Goal: Transaction & Acquisition: Purchase product/service

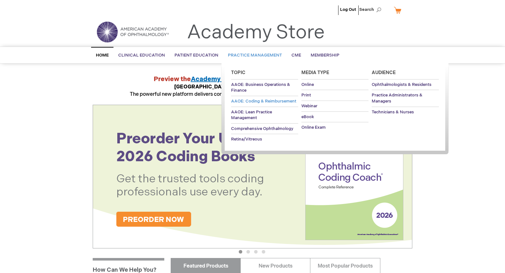
click at [289, 101] on span "AAOE: Coding & Reimbursement" at bounding box center [263, 101] width 65 height 5
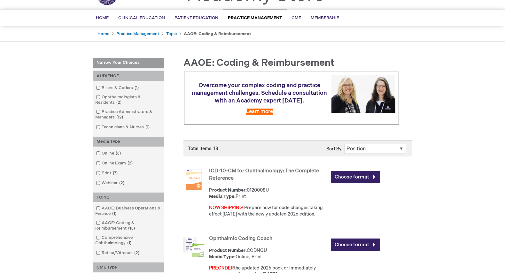
scroll to position [42, 0]
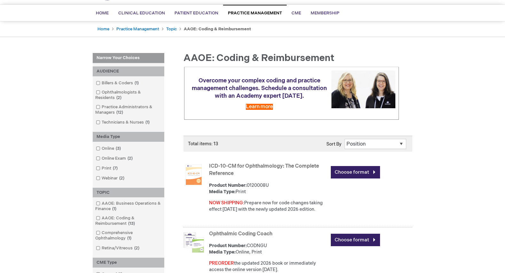
click at [287, 168] on link "ICD-10-CM for Ophthalmology: The Complete Reference" at bounding box center [264, 169] width 110 height 13
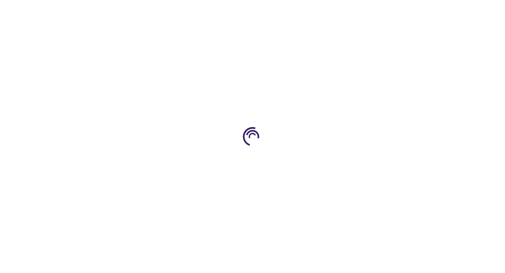
click at [287, 168] on div at bounding box center [252, 136] width 505 height 273
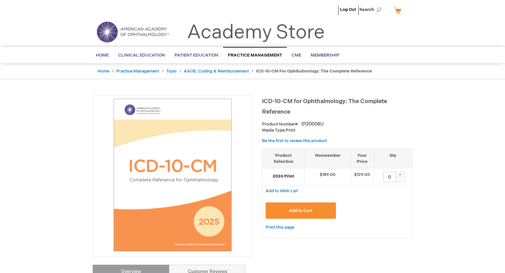
click at [398, 174] on div "+" at bounding box center [400, 174] width 10 height 5
type input "1"
click at [311, 212] on span "Add to Cart" at bounding box center [300, 210] width 23 height 5
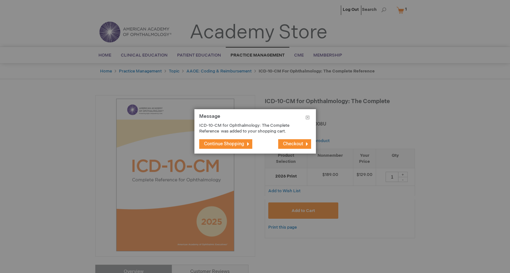
click at [285, 140] on button "Checkout" at bounding box center [294, 144] width 33 height 10
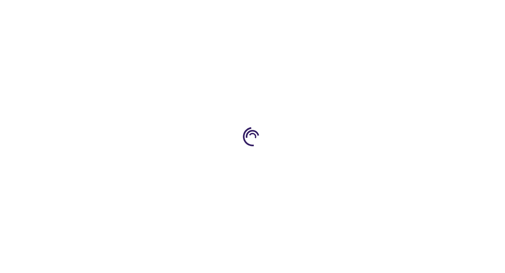
select select "US"
select select "12"
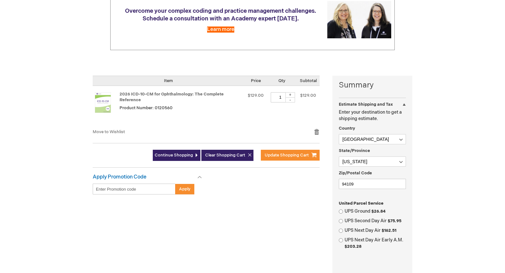
scroll to position [58, 0]
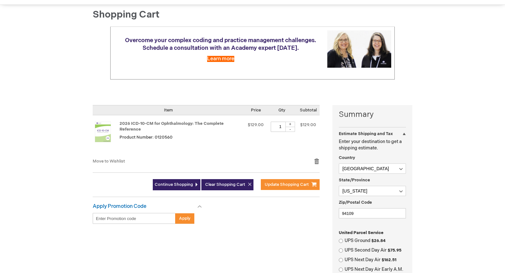
click at [291, 125] on div "+" at bounding box center [290, 124] width 10 height 5
type input "4"
click at [297, 187] on button "Update Shopping Cart" at bounding box center [290, 184] width 59 height 11
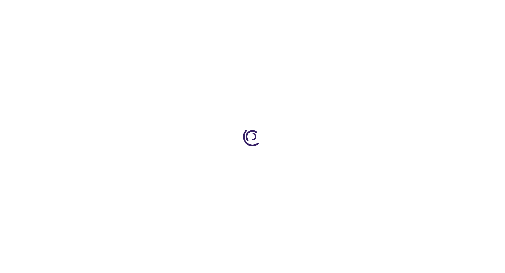
select select "US"
select select "12"
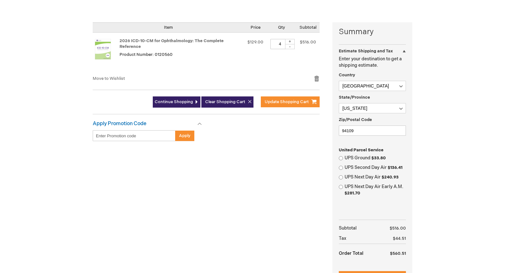
scroll to position [137, 0]
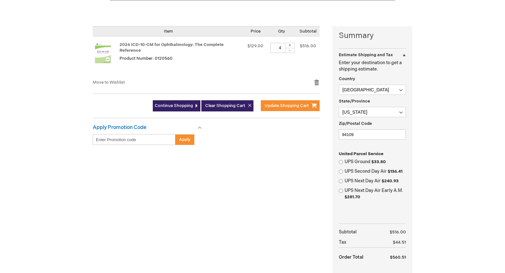
drag, startPoint x: 172, startPoint y: 59, endPoint x: 156, endPoint y: 57, distance: 16.1
click at [156, 57] on div "2026 ICD-10-CM for Ophthalmology: The Complete Reference Product Number: 0120560" at bounding box center [181, 58] width 122 height 30
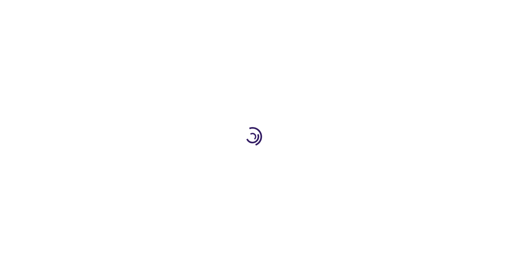
select select "US"
select select "12"
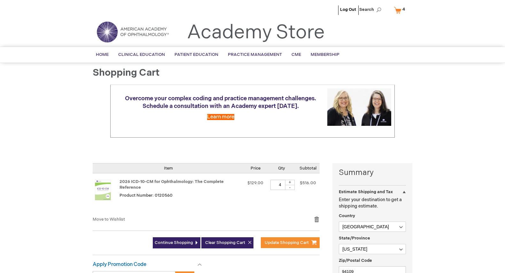
drag, startPoint x: 171, startPoint y: 196, endPoint x: 158, endPoint y: 195, distance: 13.4
click at [155, 195] on span "Product Number: 0120560" at bounding box center [146, 195] width 53 height 5
copy span "0120560"
click at [317, 219] on link "Remove item" at bounding box center [317, 219] width 6 height 6
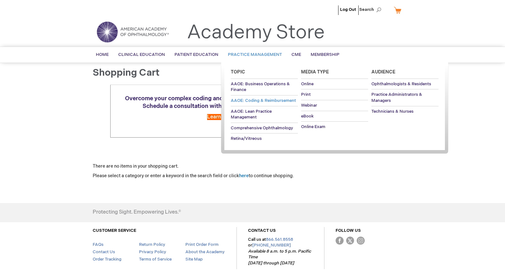
click at [270, 98] on link "AAOE: Coding & Reimbursement" at bounding box center [264, 101] width 67 height 11
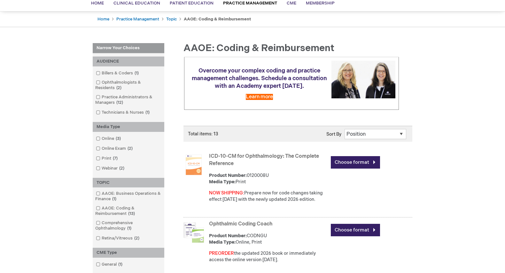
scroll to position [52, 0]
click at [344, 164] on link "Choose format" at bounding box center [355, 162] width 49 height 12
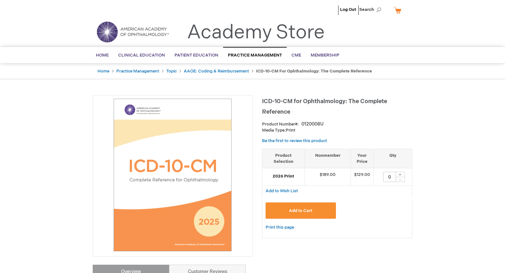
click at [401, 176] on div "+" at bounding box center [400, 174] width 10 height 5
click at [401, 175] on div "+" at bounding box center [400, 174] width 10 height 5
type input "4"
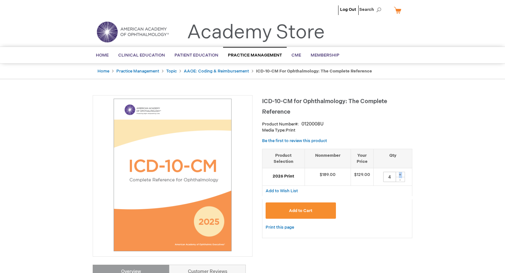
click at [306, 210] on span "Add to Cart" at bounding box center [300, 210] width 23 height 5
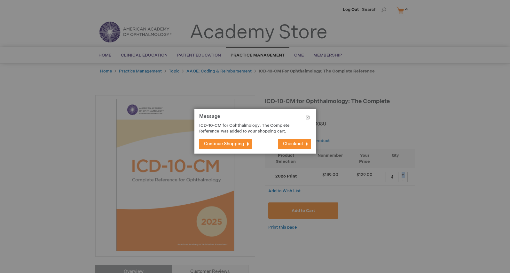
click at [293, 140] on button "Checkout" at bounding box center [294, 144] width 33 height 10
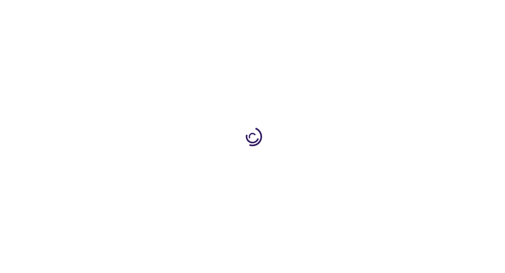
select select "US"
select select "12"
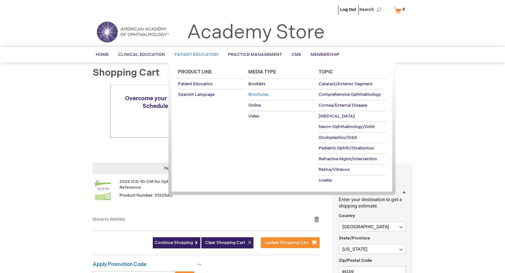
click at [251, 97] on span "Brochures" at bounding box center [258, 94] width 20 height 5
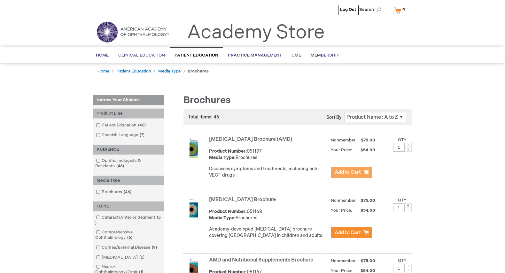
click at [343, 176] on button "Add to Cart" at bounding box center [351, 172] width 41 height 11
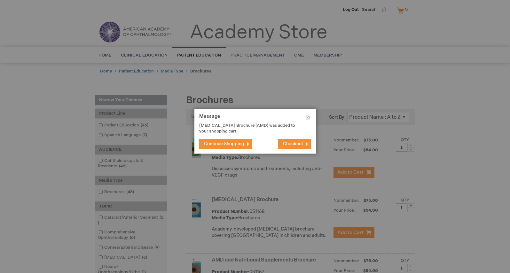
click at [298, 145] on span "Checkout" at bounding box center [293, 143] width 20 height 5
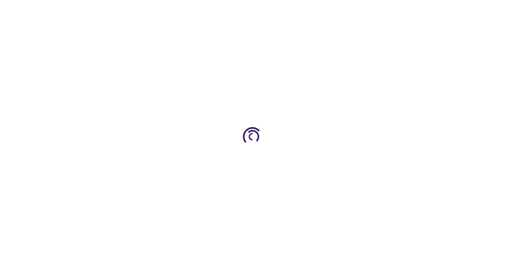
select select "US"
select select "12"
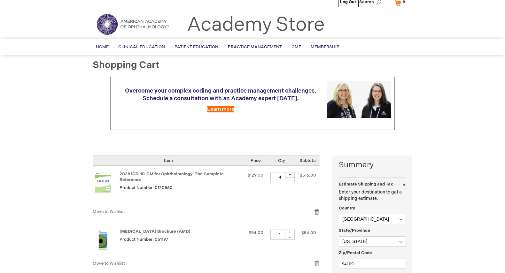
scroll to position [49, 0]
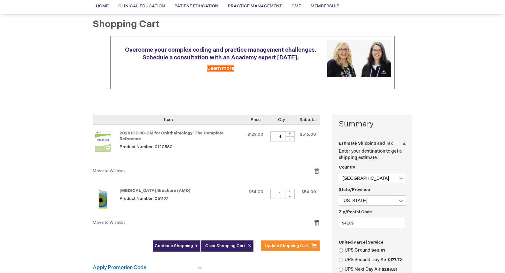
click at [316, 223] on link "Remove item" at bounding box center [317, 223] width 6 height 6
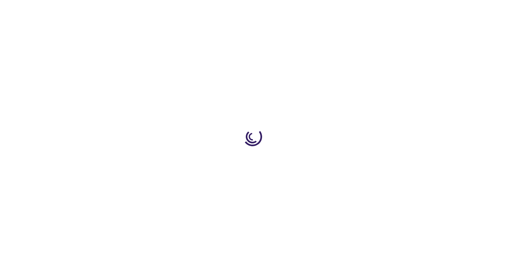
select select "US"
select select "12"
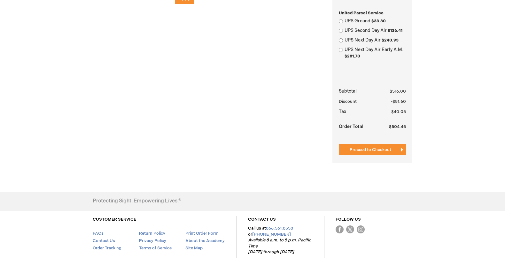
scroll to position [281, 0]
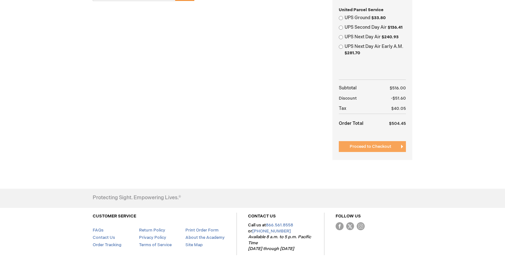
click at [376, 146] on span "Proceed to Checkout" at bounding box center [371, 146] width 42 height 5
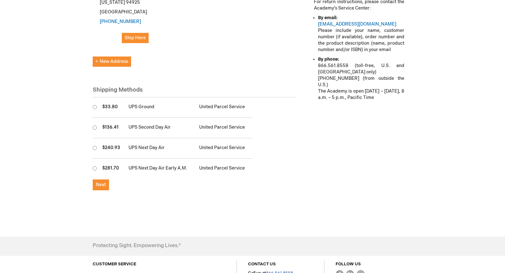
scroll to position [305, 0]
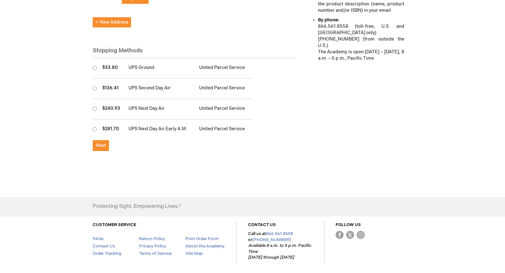
click at [94, 67] on input "radio" at bounding box center [95, 68] width 4 height 4
radio input "true"
click at [98, 146] on span "Next" at bounding box center [101, 145] width 10 height 5
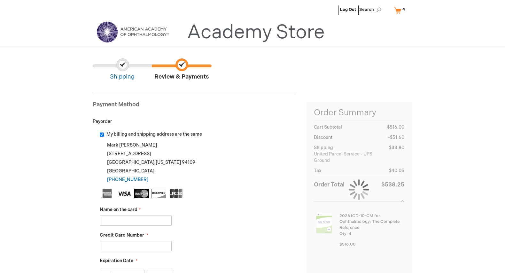
click at [135, 223] on input "Name on the card" at bounding box center [136, 221] width 72 height 10
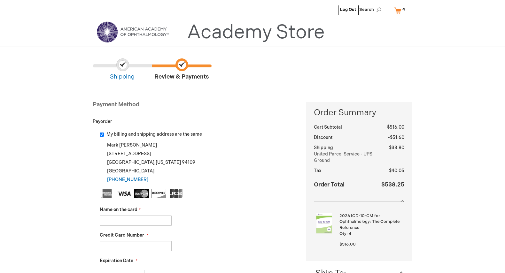
type input "Mark Reynolds"
type input "379646274521007"
select select "6"
select select "2029"
type input "6402"
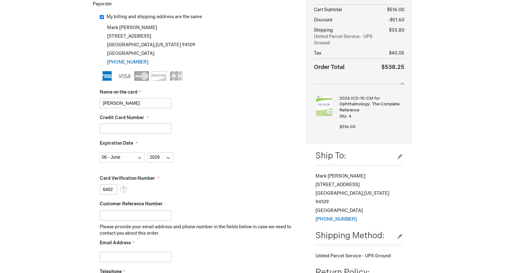
scroll to position [144, 0]
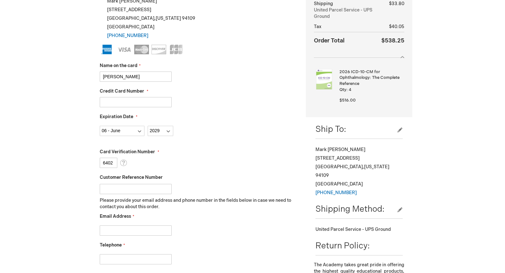
click at [154, 190] on input "Customer Reference Number" at bounding box center [136, 189] width 72 height 10
type input "TEST ORDER"
click at [141, 230] on input "Email Address" at bounding box center [136, 231] width 72 height 10
type input "mreynolds@aao.org"
type input "4158700955"
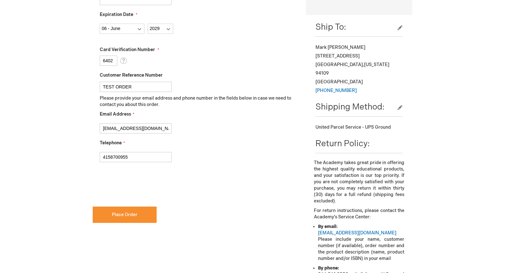
scroll to position [250, 0]
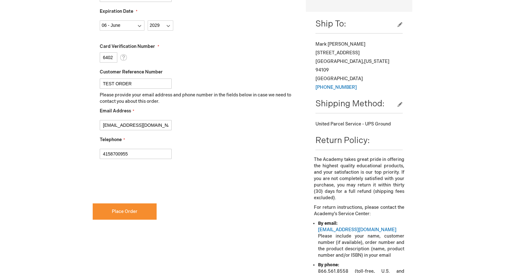
checkbox input "true"
click at [136, 211] on span "Place Order" at bounding box center [125, 211] width 26 height 5
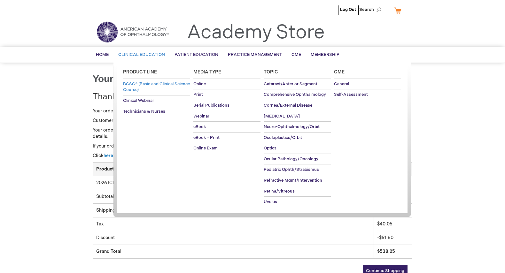
click at [151, 84] on span "BCSC® (Basic and Clinical Science Course)" at bounding box center [156, 87] width 67 height 11
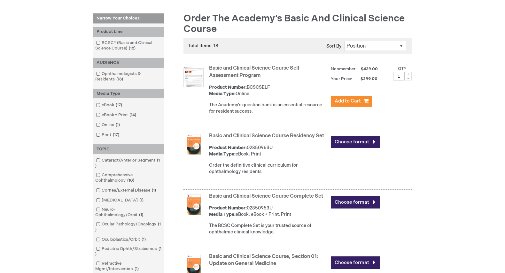
scroll to position [160, 0]
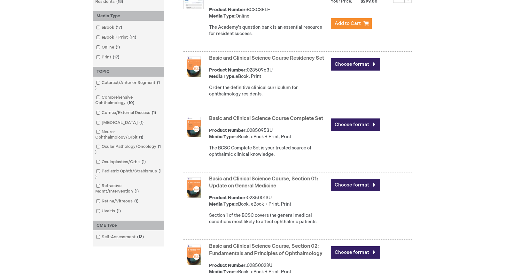
click at [257, 186] on link "Basic and Clinical Science Course, Section 01: Update on General Medicine" at bounding box center [263, 182] width 109 height 13
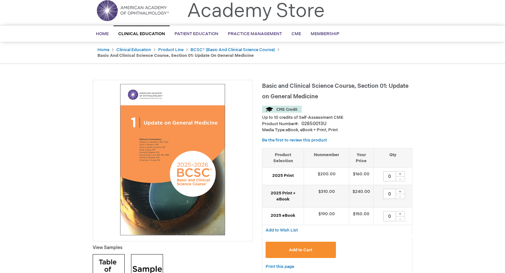
scroll to position [93, 0]
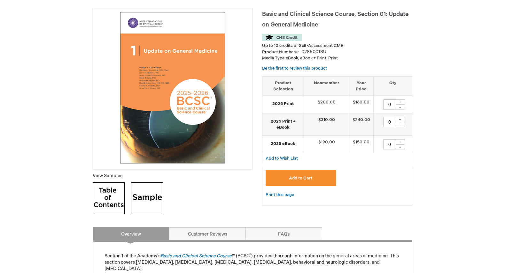
click at [146, 199] on img at bounding box center [147, 199] width 32 height 32
click at [108, 200] on img at bounding box center [109, 199] width 32 height 32
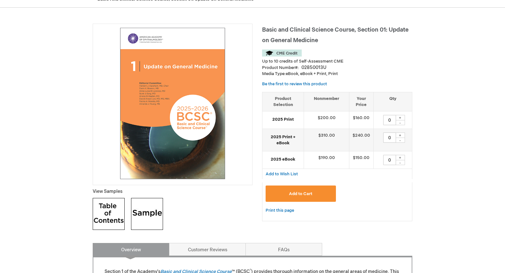
scroll to position [124, 0]
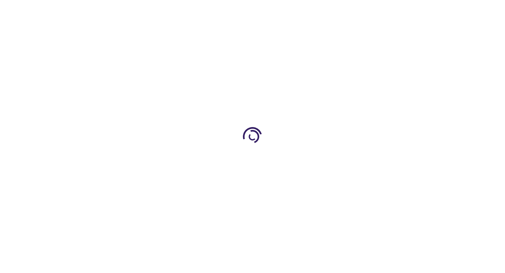
scroll to position [124, 0]
type input "0"
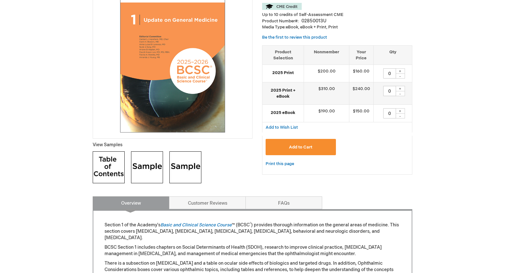
click at [140, 172] on img at bounding box center [147, 168] width 32 height 32
